Goal: Information Seeking & Learning: Understand process/instructions

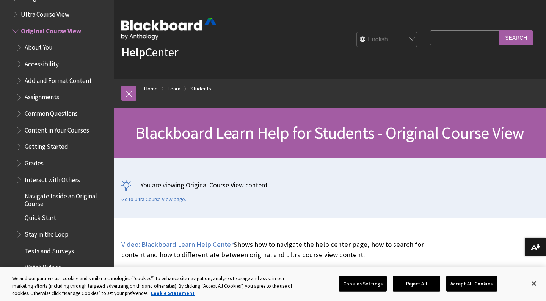
click at [459, 42] on input "Search Query" at bounding box center [464, 37] width 69 height 15
type input "H"
type input "how to undo when u accidently delet an assignment"
click at [516, 38] on input "Search" at bounding box center [516, 37] width 34 height 15
click at [518, 45] on input "Search" at bounding box center [516, 37] width 34 height 15
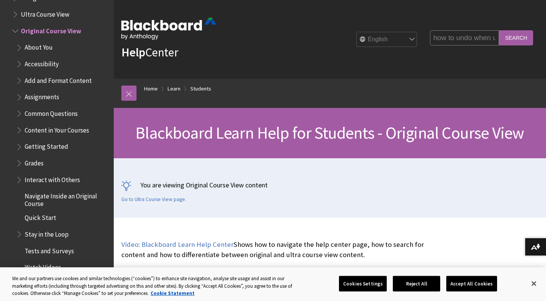
click at [516, 39] on input "Search" at bounding box center [516, 37] width 34 height 15
click at [504, 40] on input "Search" at bounding box center [516, 37] width 34 height 15
click at [484, 38] on input "how to undo when u accidently delet an assignment" at bounding box center [464, 37] width 69 height 15
drag, startPoint x: 491, startPoint y: 38, endPoint x: 434, endPoint y: 38, distance: 56.5
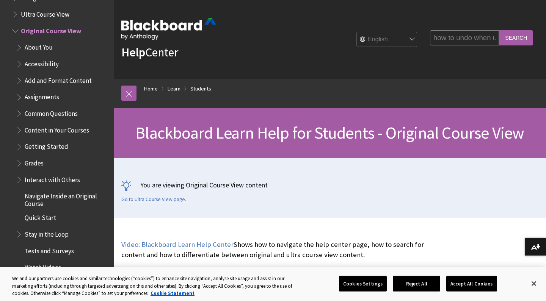
click at [434, 38] on fieldset "Search Query how to undo when u accidently delet an assignment Search" at bounding box center [481, 39] width 112 height 23
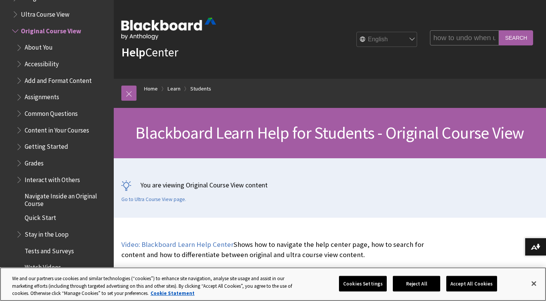
click at [477, 288] on button "Accept All Cookies" at bounding box center [471, 284] width 50 height 16
